Goal: Information Seeking & Learning: Learn about a topic

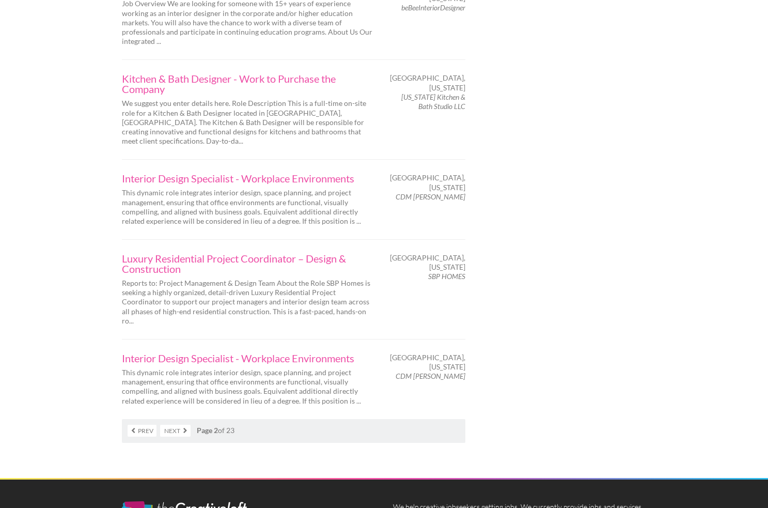
scroll to position [1577, 0]
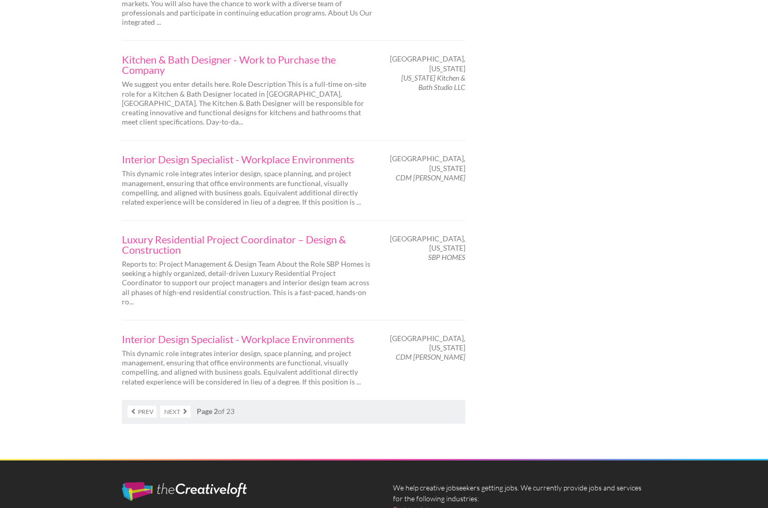
click at [179, 405] on link "Next" at bounding box center [175, 411] width 30 height 12
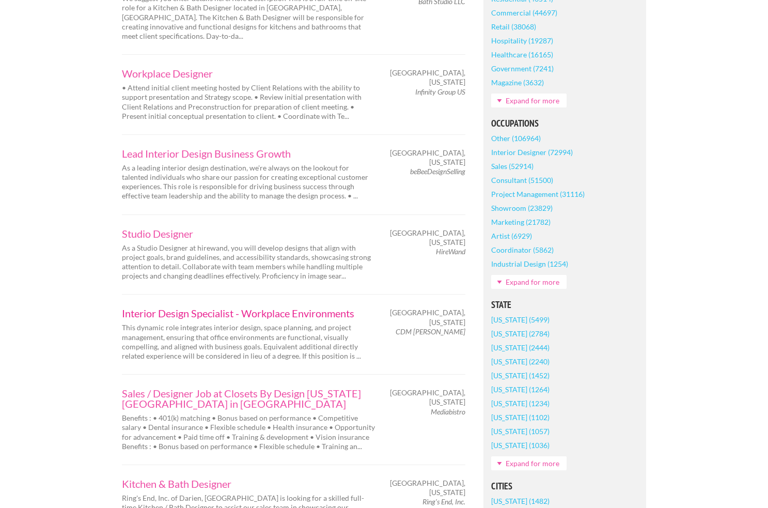
scroll to position [418, 0]
click at [172, 227] on link "Studio Designer" at bounding box center [248, 232] width 253 height 10
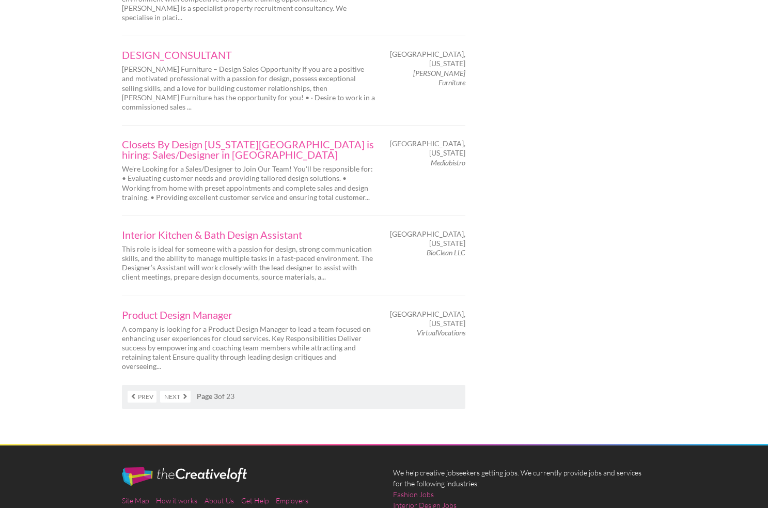
scroll to position [1600, 0]
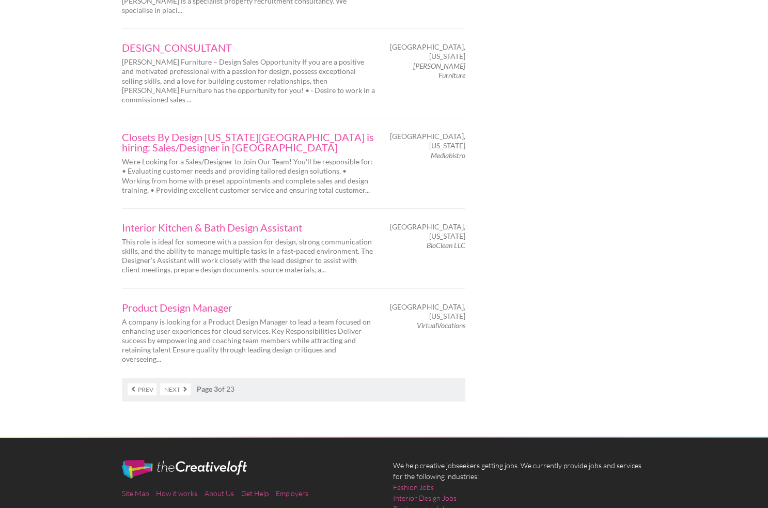
click at [170, 383] on link "Next" at bounding box center [175, 389] width 30 height 12
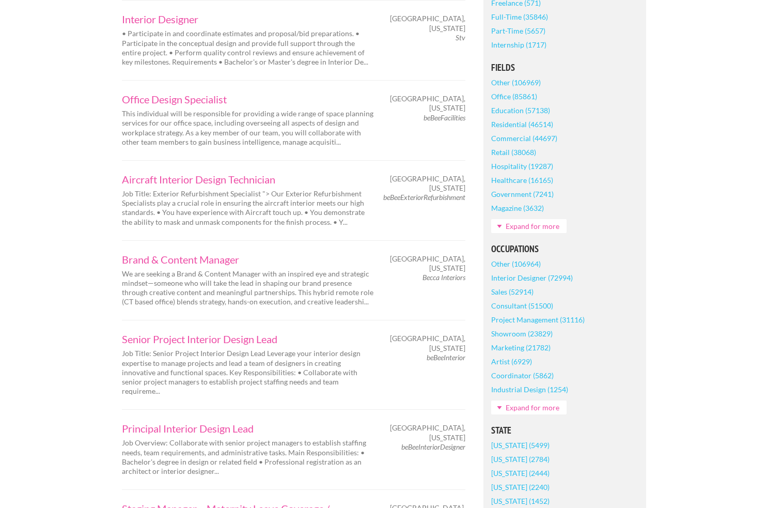
scroll to position [283, 0]
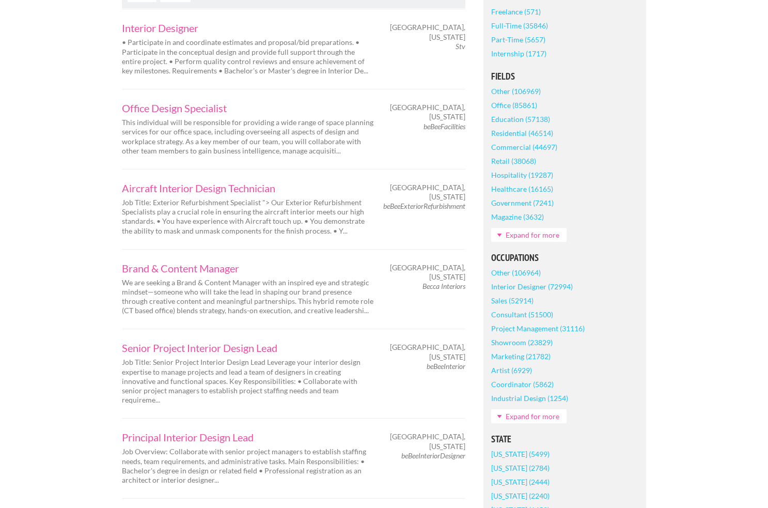
click at [536, 414] on link "Expand for more" at bounding box center [528, 416] width 75 height 14
click at [544, 439] on link "Interior Decorator (674)" at bounding box center [530, 440] width 78 height 14
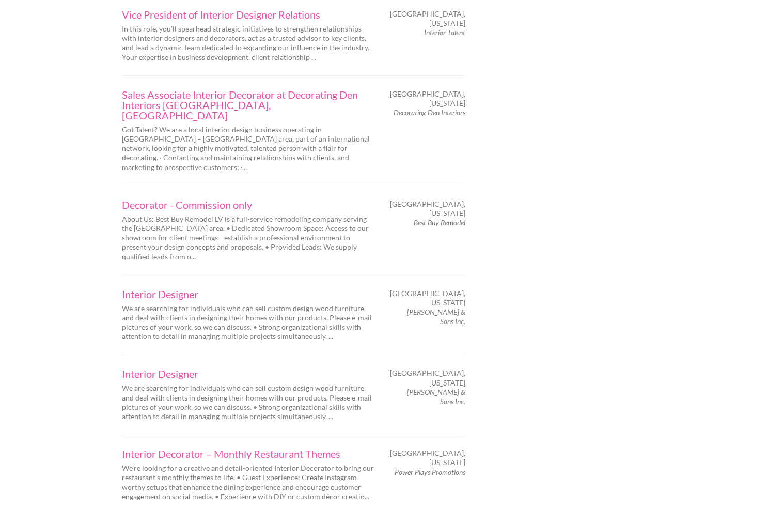
scroll to position [1488, 0]
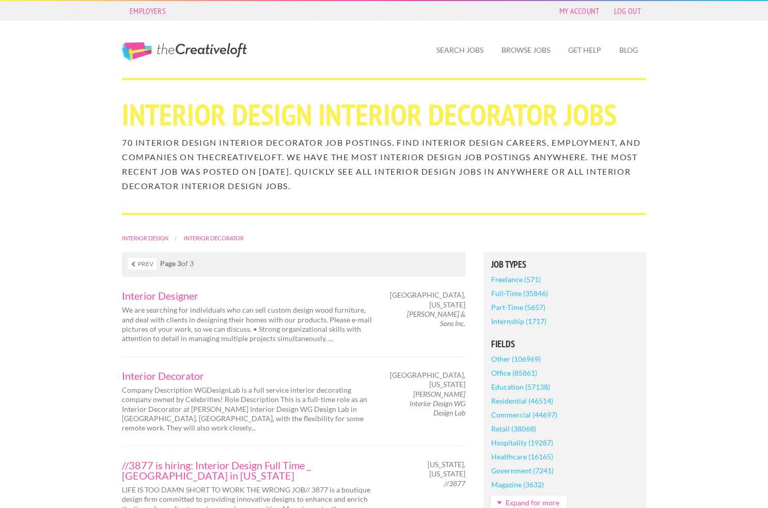
click at [516, 291] on link "Full-Time (35846)" at bounding box center [519, 293] width 57 height 14
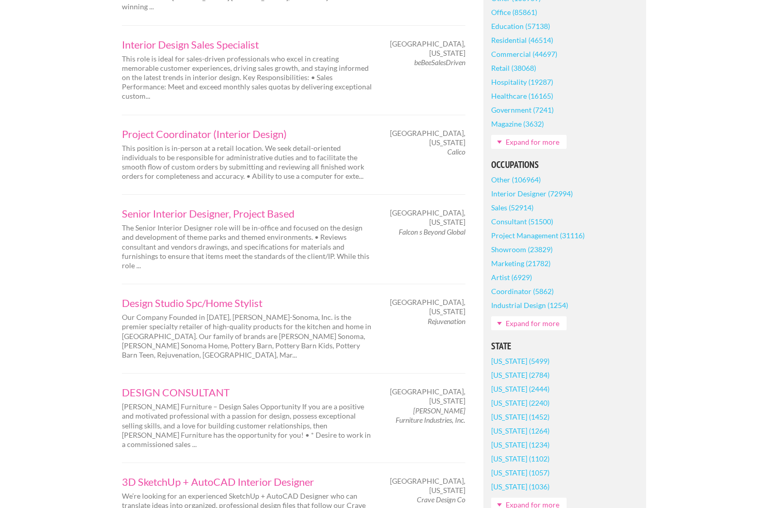
scroll to position [219, 0]
